Goal: Information Seeking & Learning: Learn about a topic

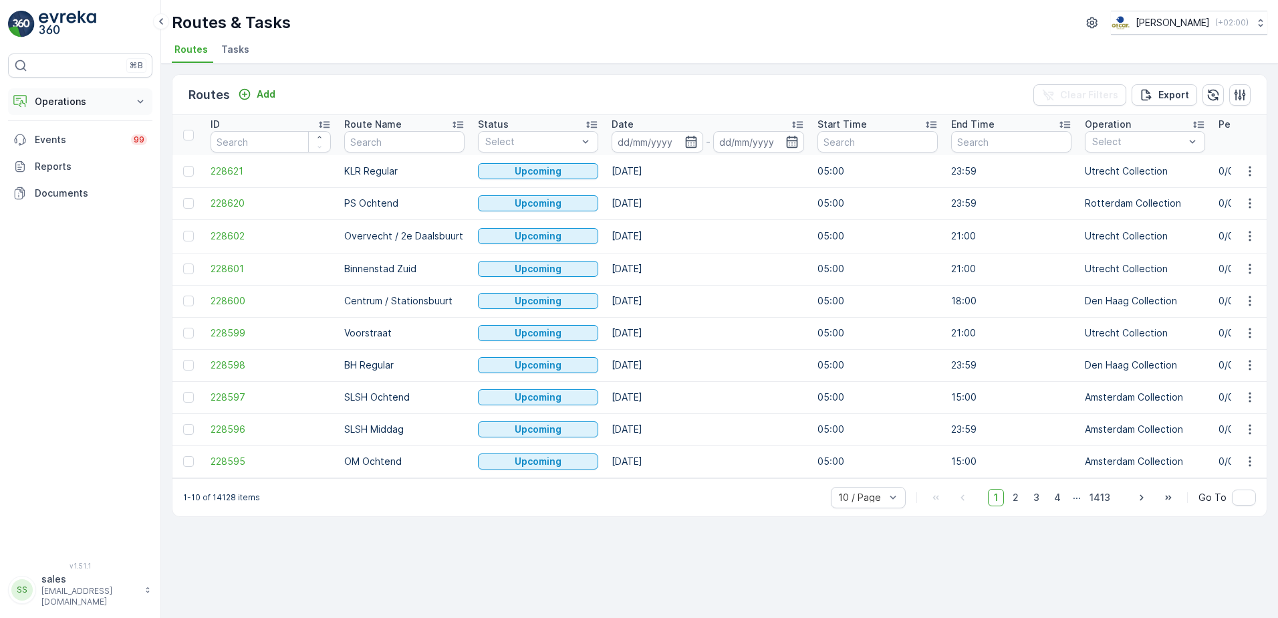
click at [74, 104] on p "Operations" at bounding box center [80, 101] width 91 height 13
click at [54, 158] on p "Routes & Tasks" at bounding box center [68, 161] width 69 height 13
click at [54, 146] on p "Planning" at bounding box center [52, 142] width 37 height 13
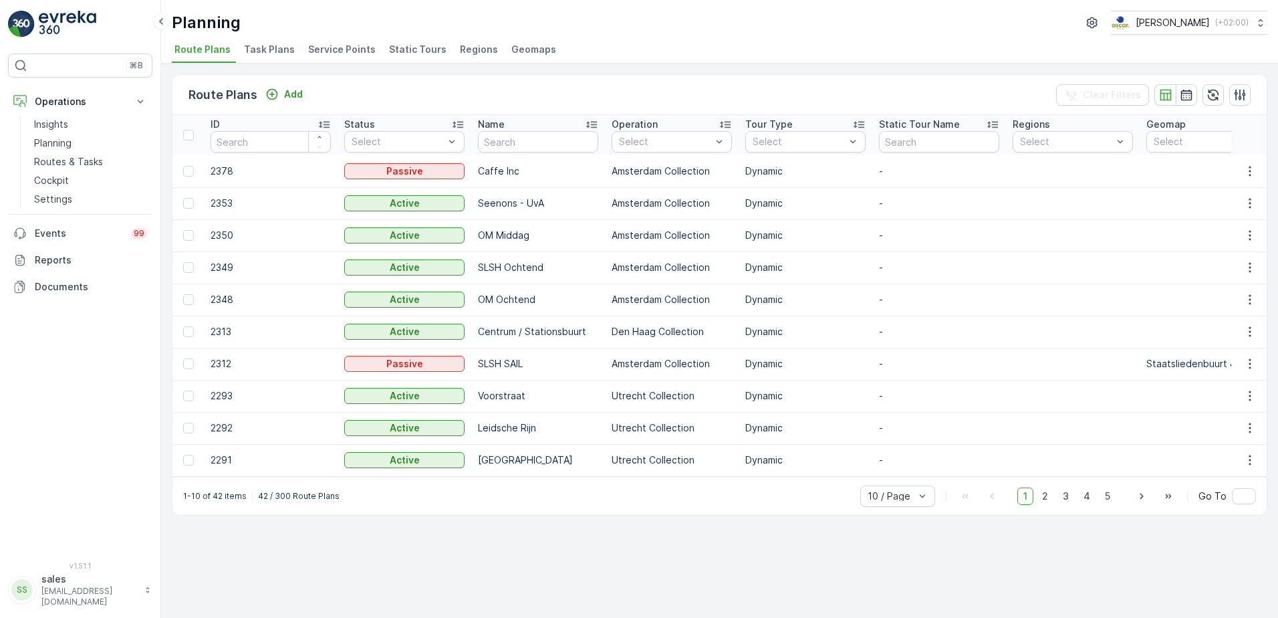
click at [270, 53] on span "Task Plans" at bounding box center [269, 49] width 51 height 13
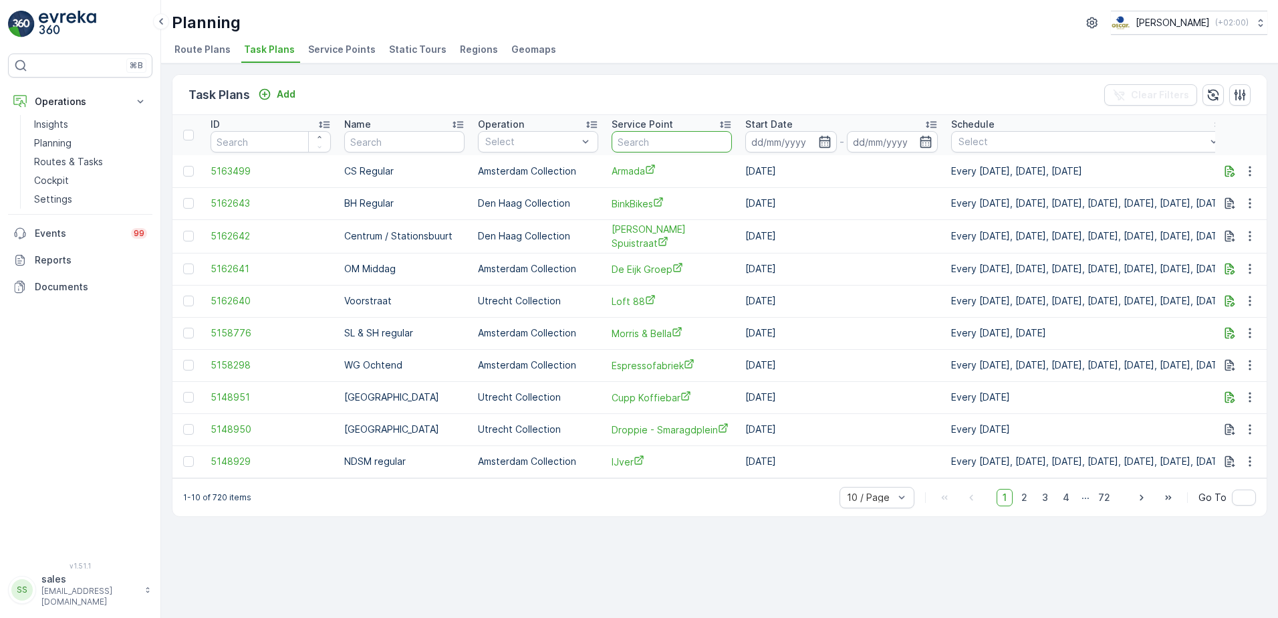
click at [636, 139] on input "text" at bounding box center [672, 141] width 120 height 21
type input "30"
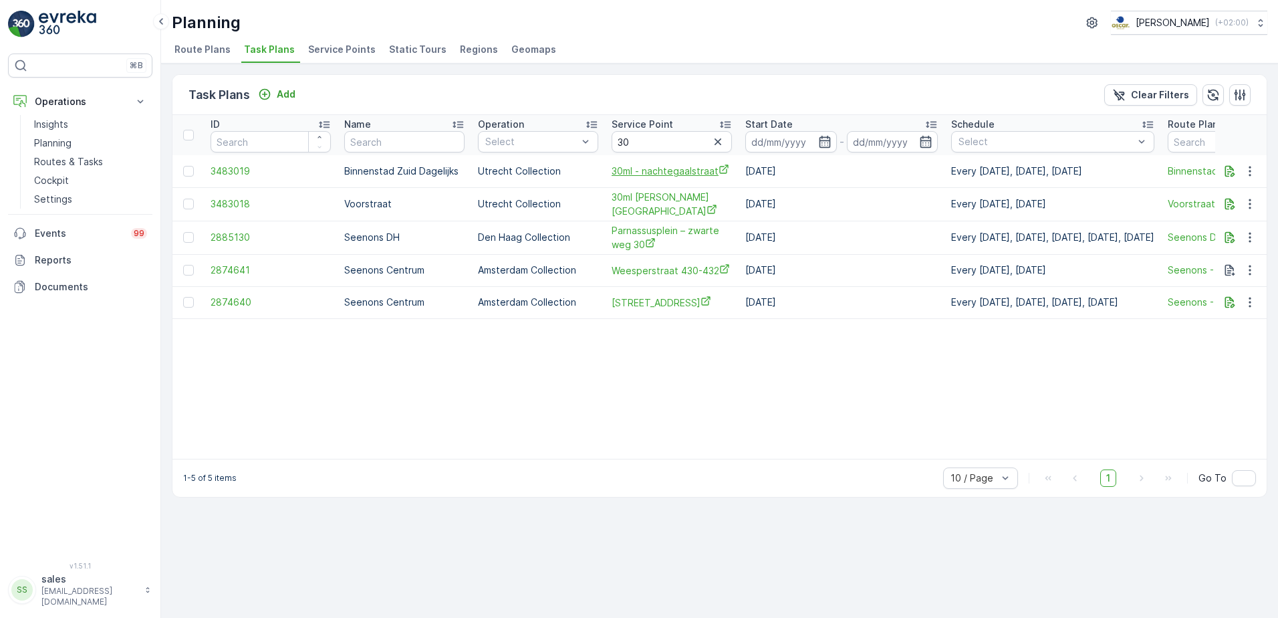
click at [676, 170] on span "30ml - nachtegaalstraat" at bounding box center [672, 171] width 120 height 14
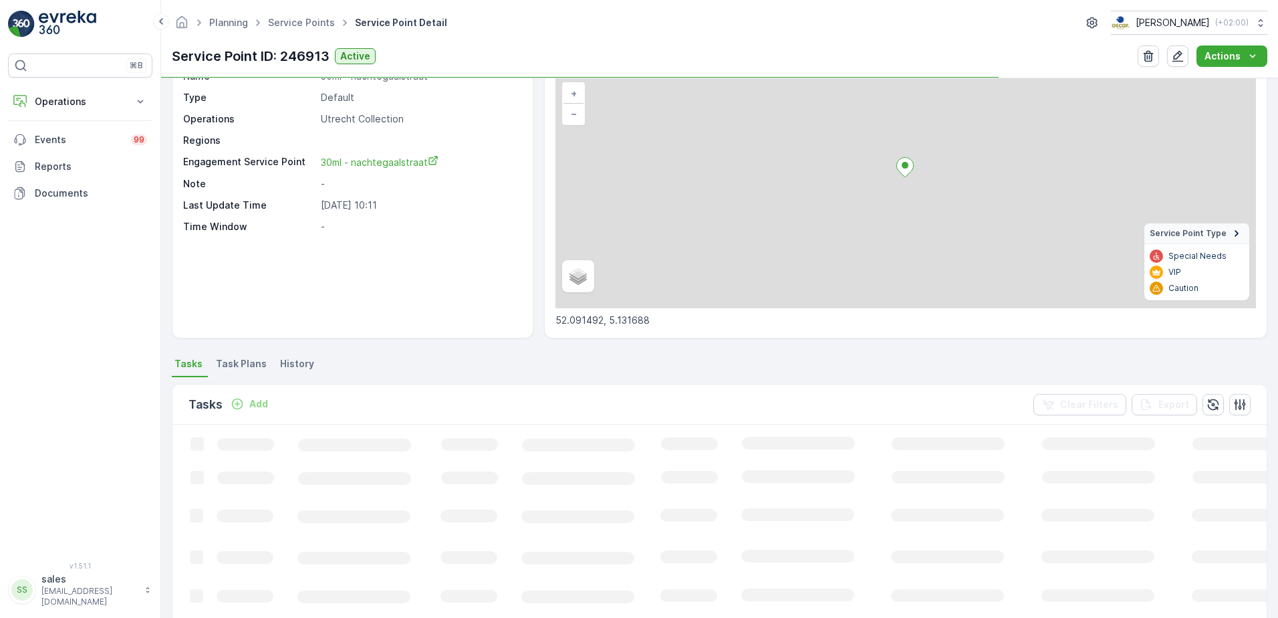
scroll to position [91, 0]
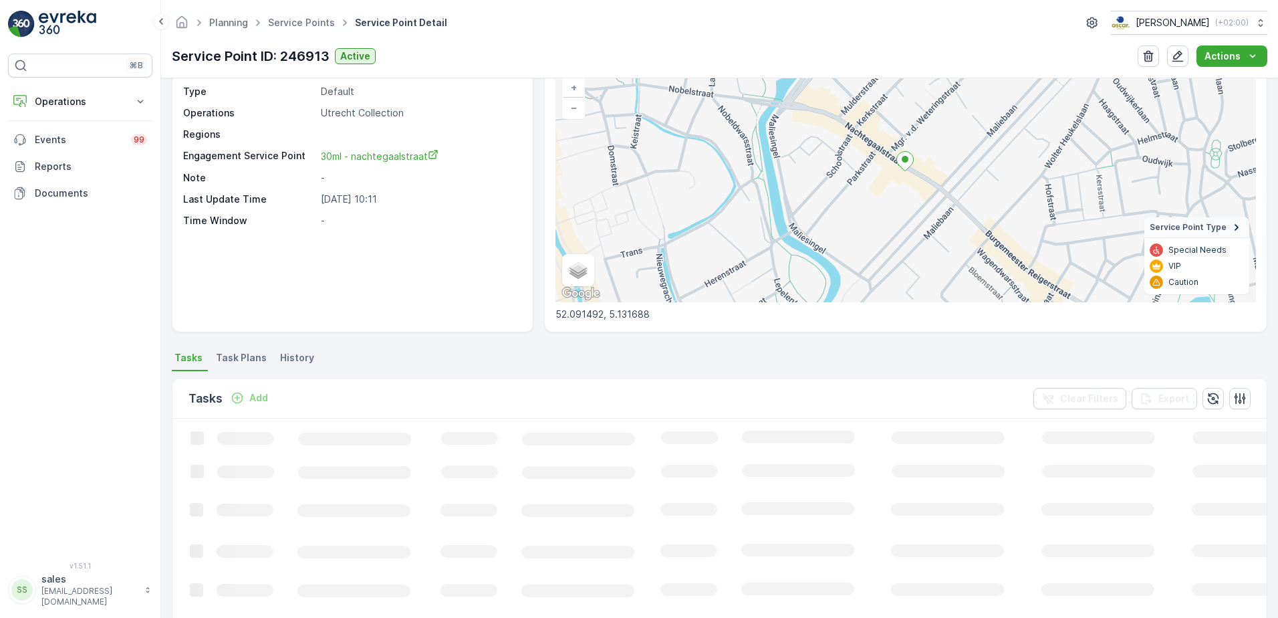
click at [289, 356] on span "History" at bounding box center [297, 357] width 34 height 13
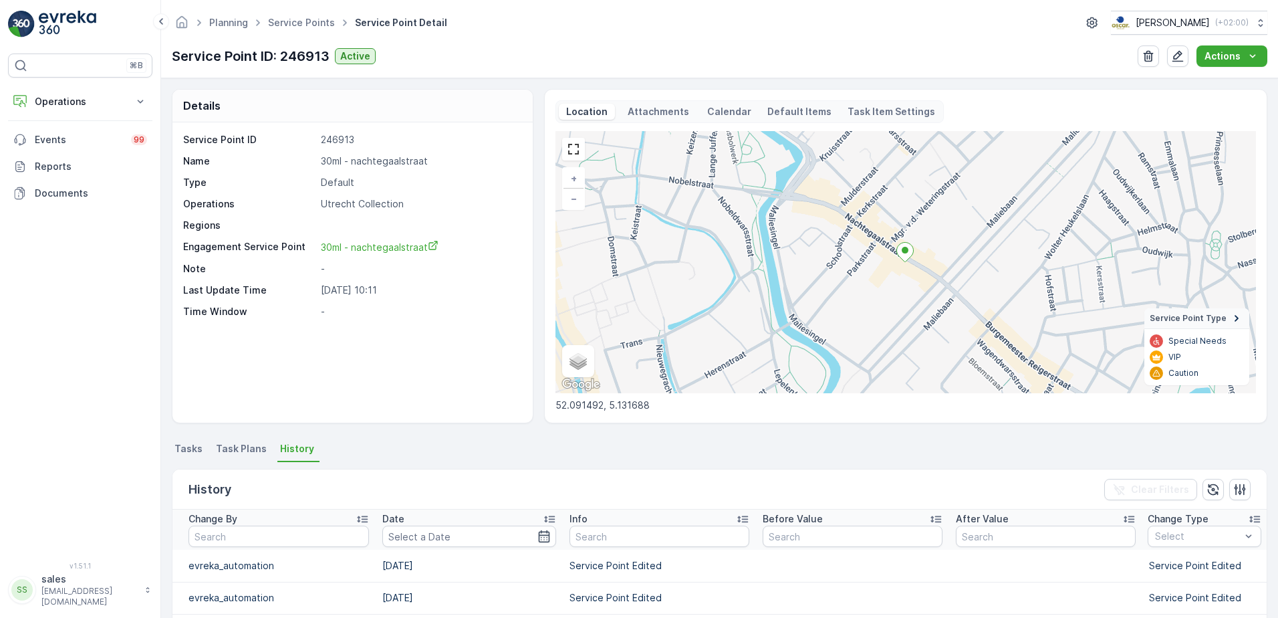
click at [848, 106] on p "Task Item Settings" at bounding box center [892, 111] width 88 height 13
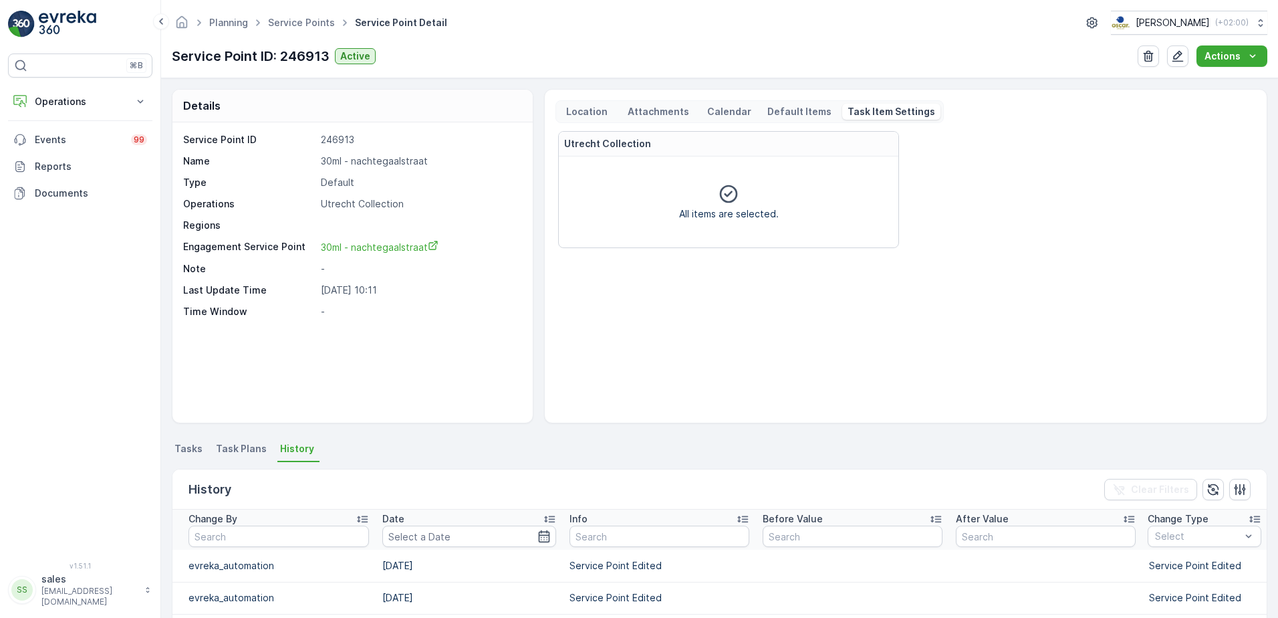
click at [777, 118] on p "Default Items" at bounding box center [799, 111] width 64 height 13
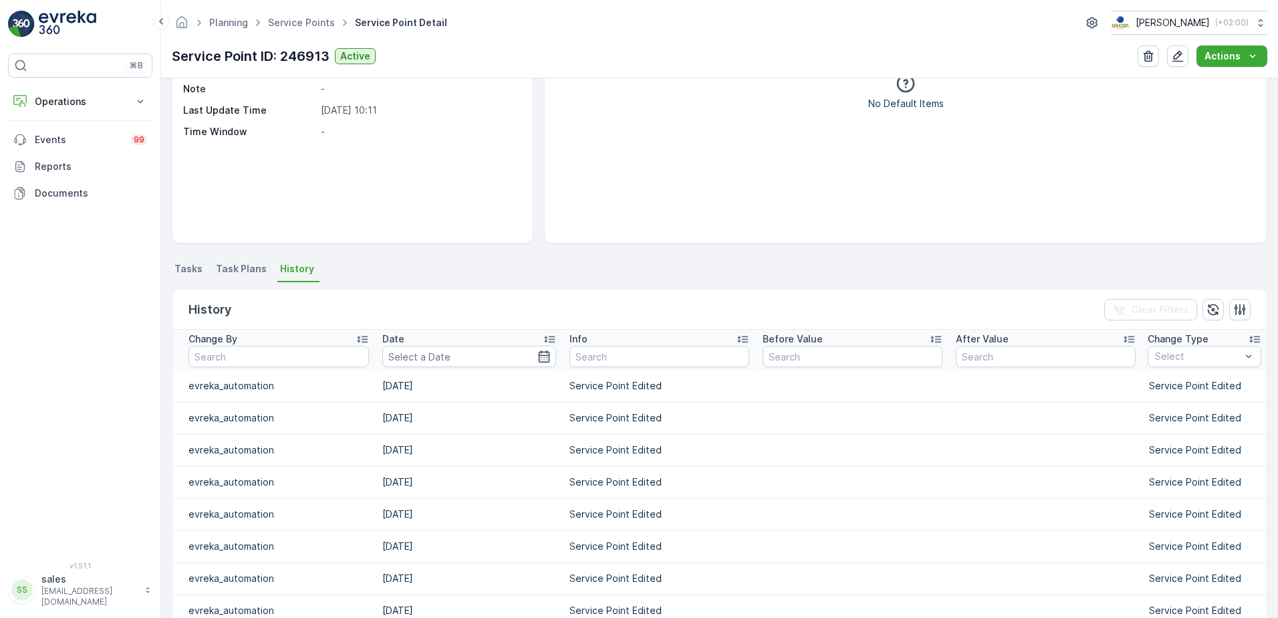
scroll to position [309, 0]
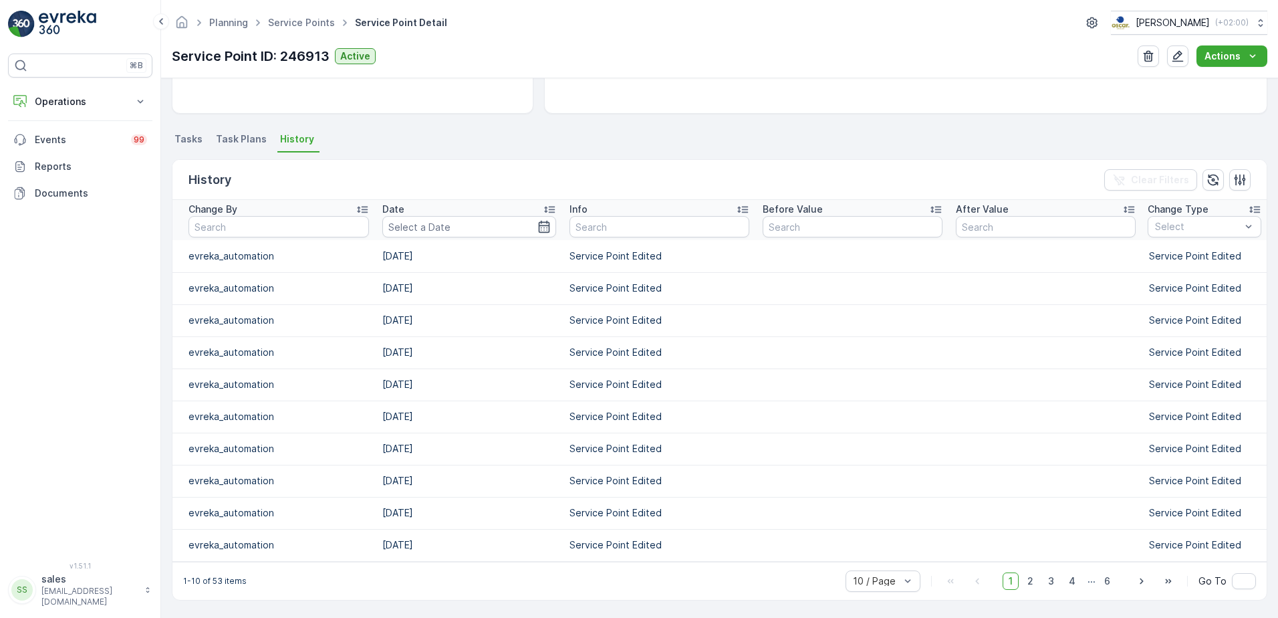
click at [242, 140] on span "Task Plans" at bounding box center [241, 138] width 51 height 13
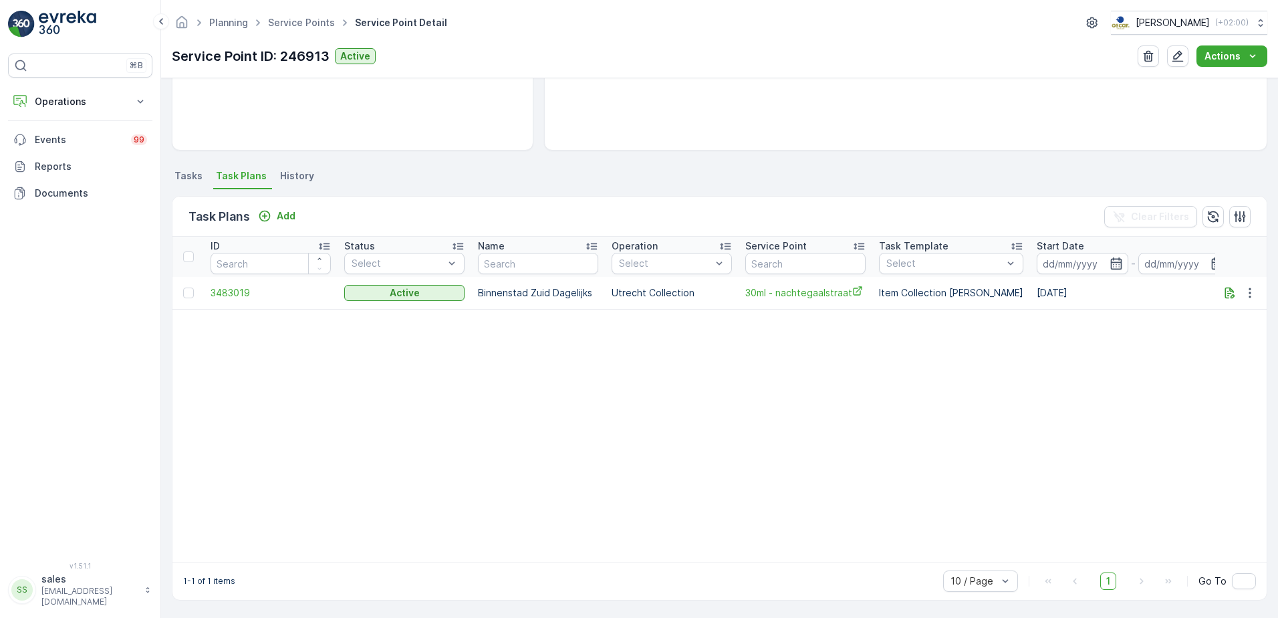
scroll to position [274, 0]
click at [284, 172] on span "History" at bounding box center [297, 175] width 34 height 13
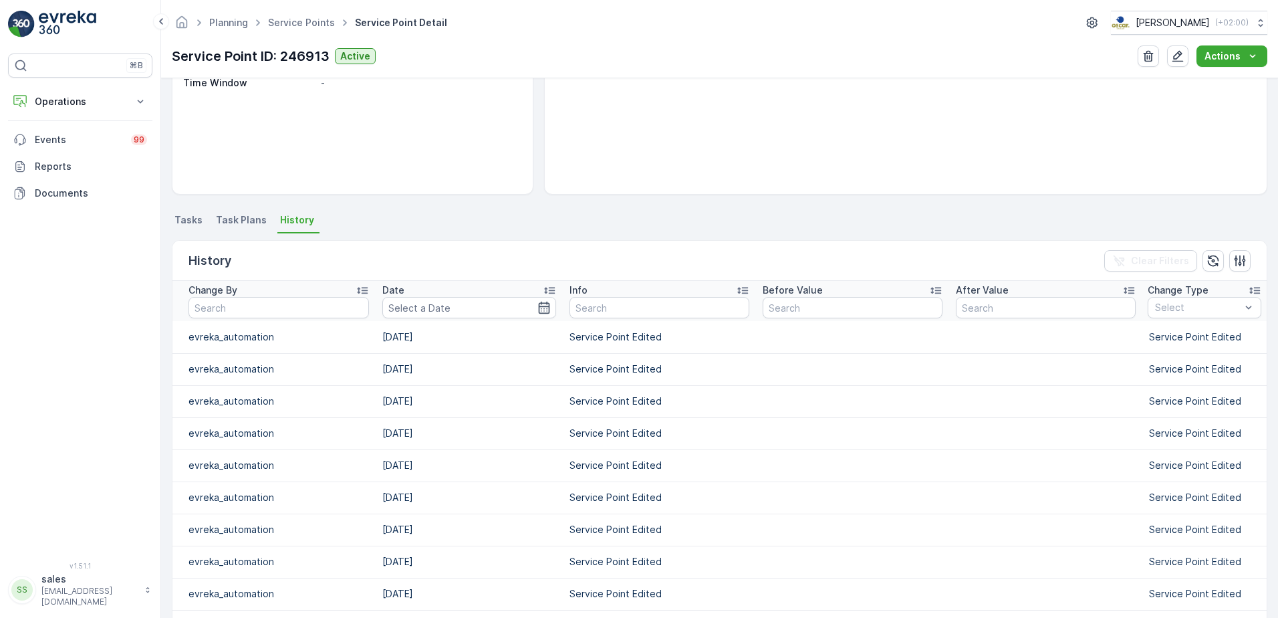
scroll to position [309, 0]
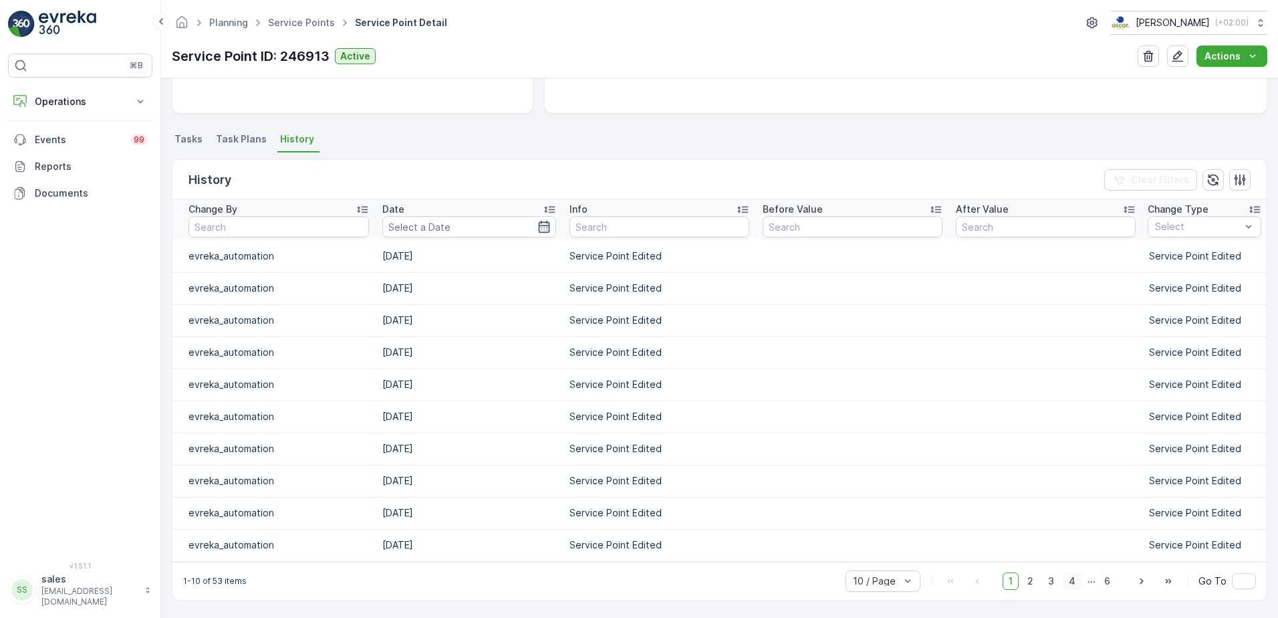
click at [1078, 583] on span "4" at bounding box center [1072, 580] width 19 height 17
click at [184, 145] on span "Tasks" at bounding box center [188, 138] width 28 height 13
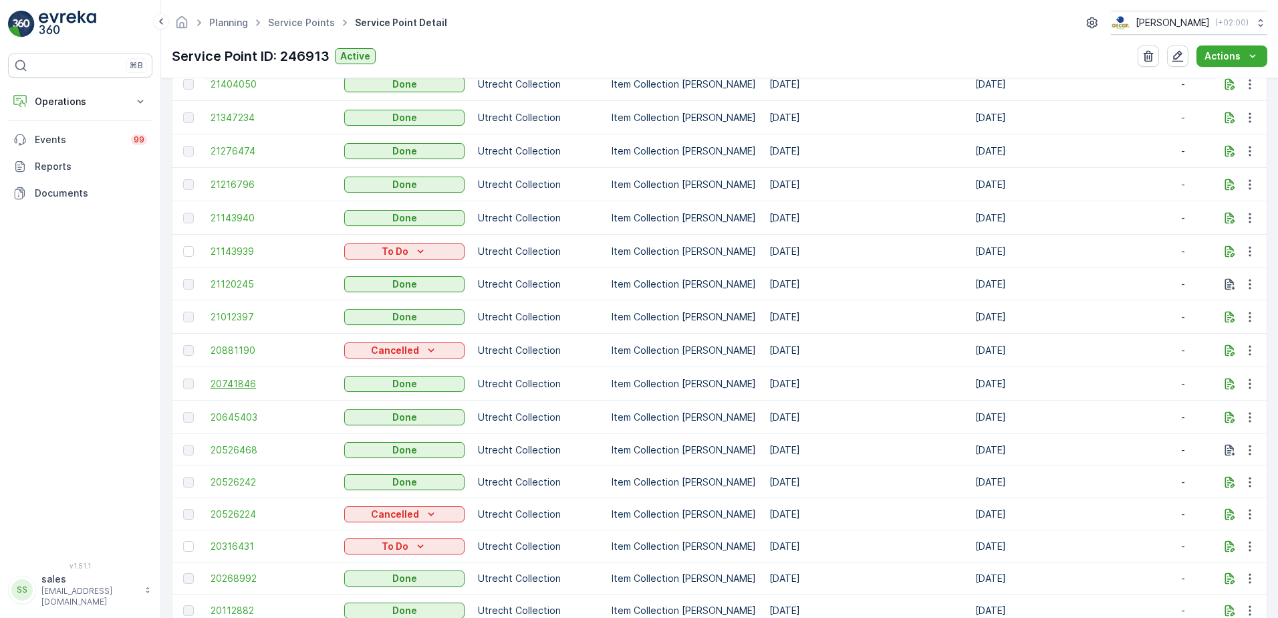
click at [228, 382] on span "20741846" at bounding box center [271, 383] width 120 height 13
click at [234, 219] on span "21143940" at bounding box center [271, 217] width 120 height 13
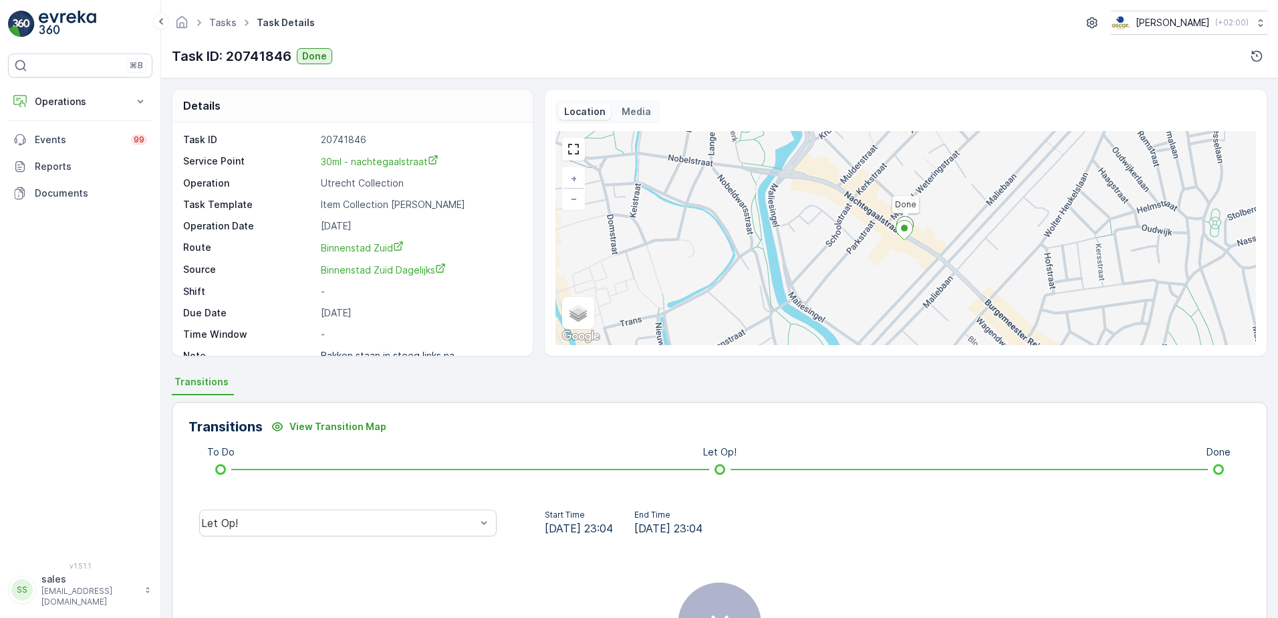
click at [630, 106] on p "Media" at bounding box center [636, 111] width 29 height 13
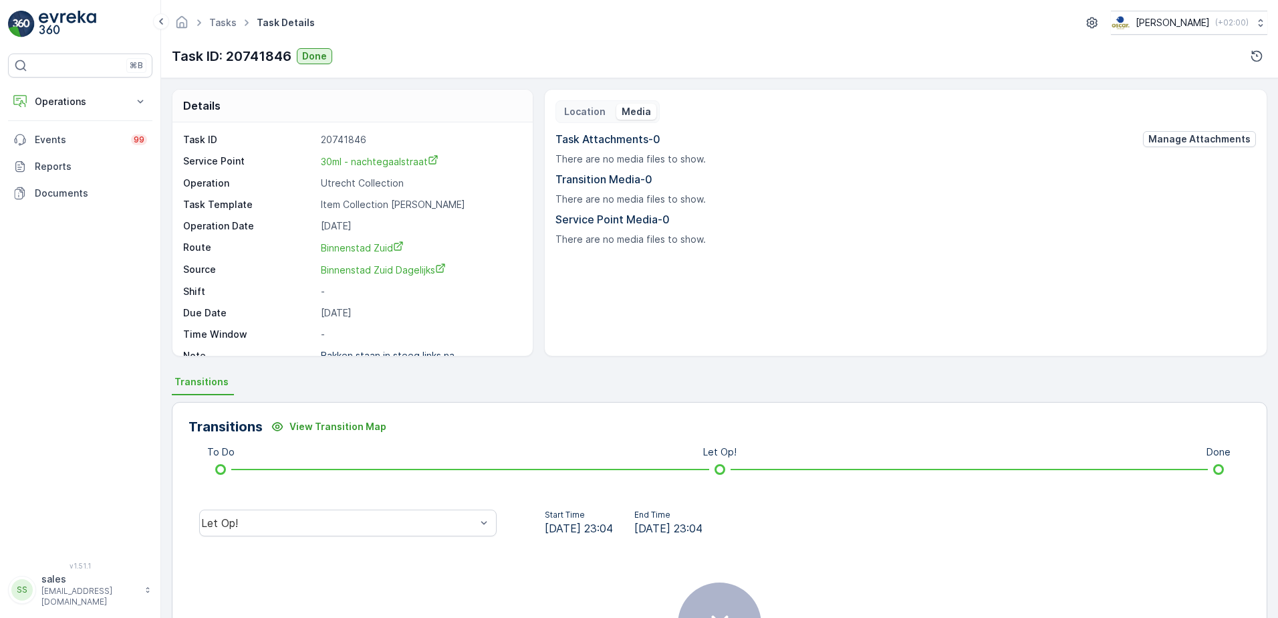
click at [590, 107] on p "Location" at bounding box center [584, 111] width 41 height 13
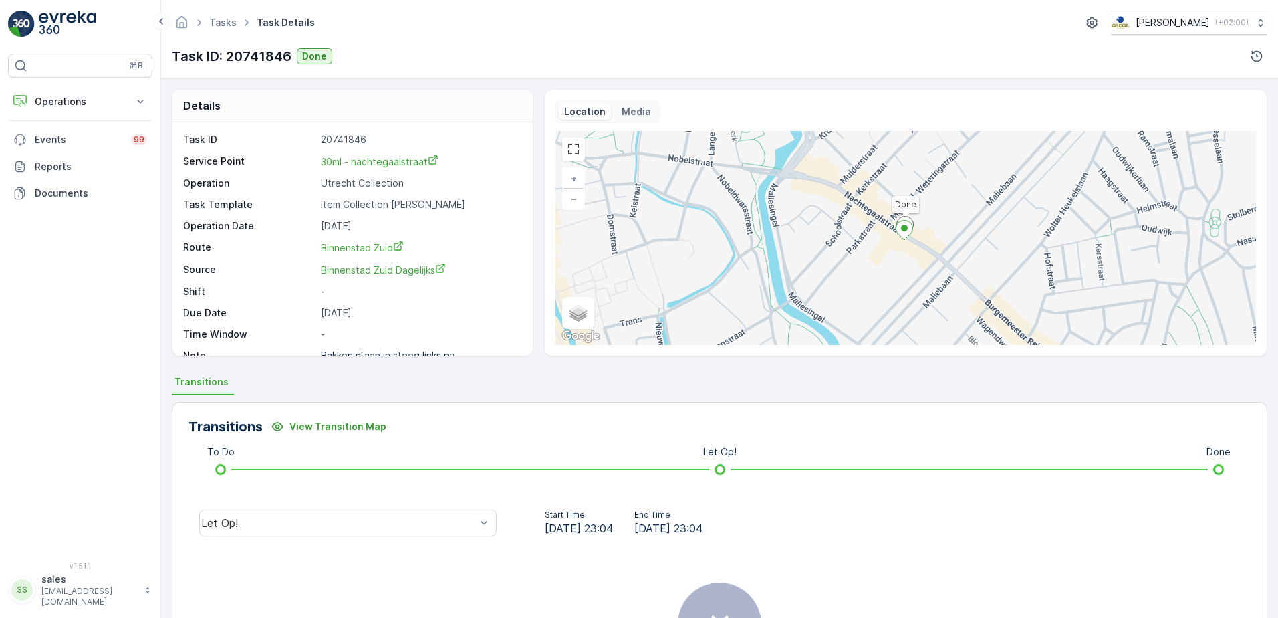
scroll to position [17, 0]
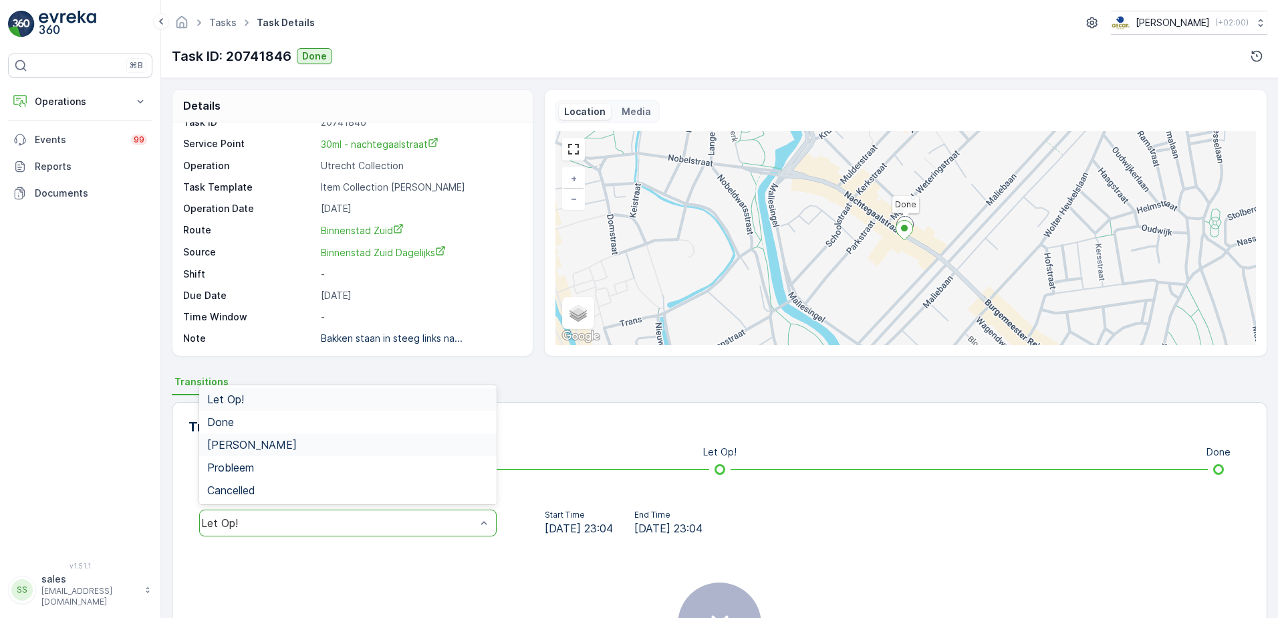
click at [146, 451] on div "⌘B Operations Insights Planning Routes & Tasks Cockpit Settings Events 99 Repor…" at bounding box center [80, 299] width 144 height 492
